Goal: Find specific page/section: Find specific page/section

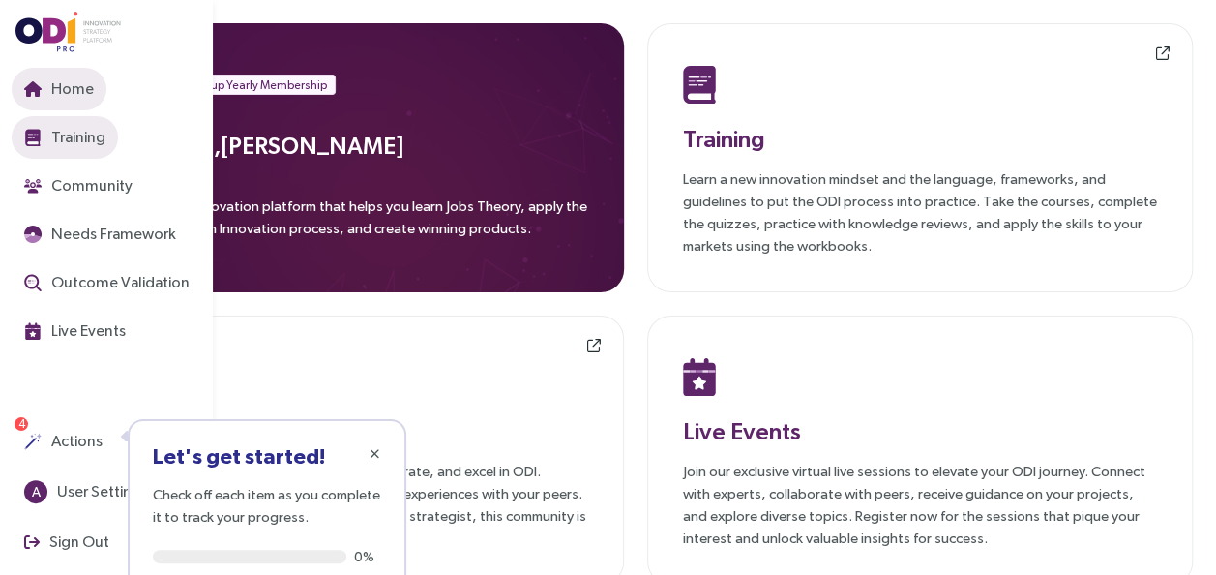
click at [96, 135] on span "Training" at bounding box center [76, 137] width 58 height 24
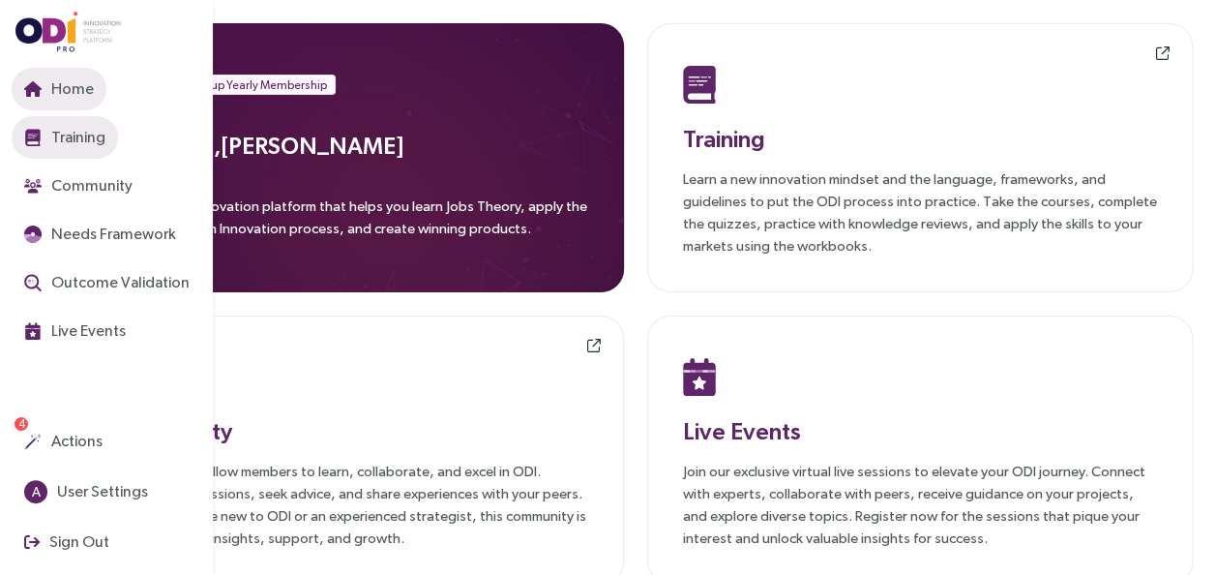
click at [37, 130] on img "button" at bounding box center [32, 137] width 17 height 17
